Goal: Information Seeking & Learning: Learn about a topic

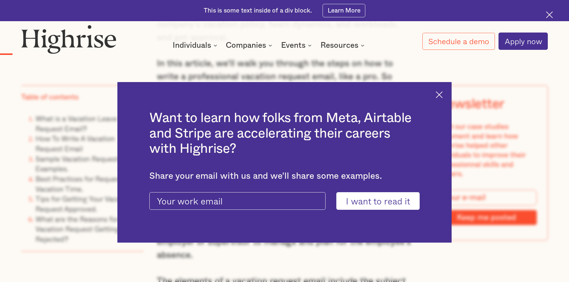
scroll to position [657, 0]
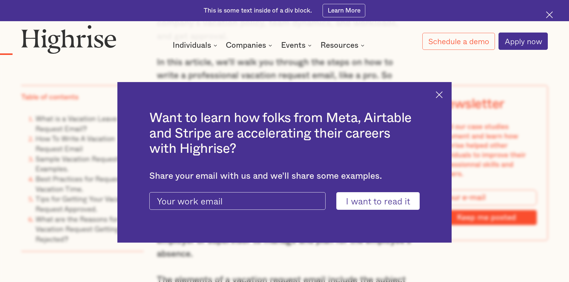
click at [445, 90] on div "Want to learn how folks from Meta, Airtable and Stripe are accelerating their c…" at bounding box center [284, 162] width 334 height 161
click at [442, 94] on img at bounding box center [438, 94] width 7 height 7
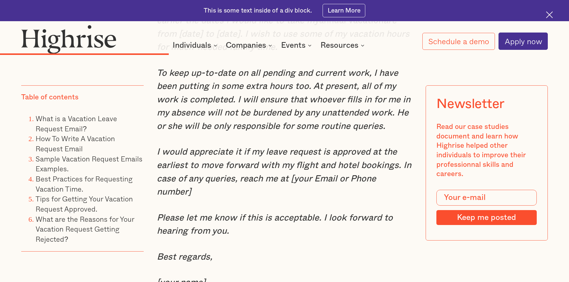
scroll to position [2388, 0]
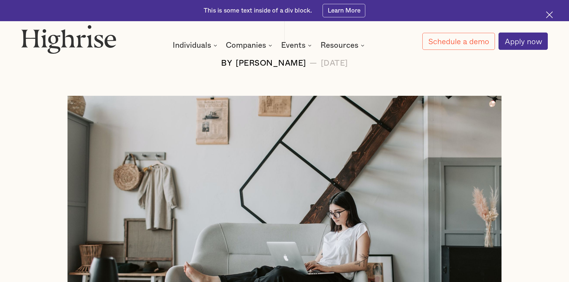
scroll to position [269, 0]
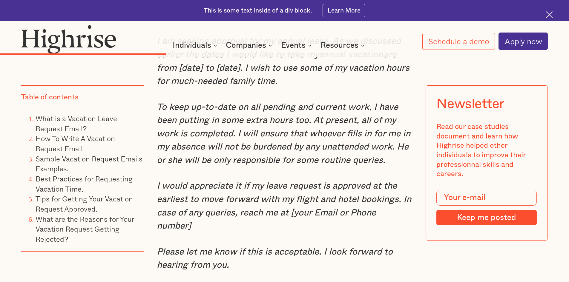
scroll to position [2358, 0]
